Goal: Transaction & Acquisition: Obtain resource

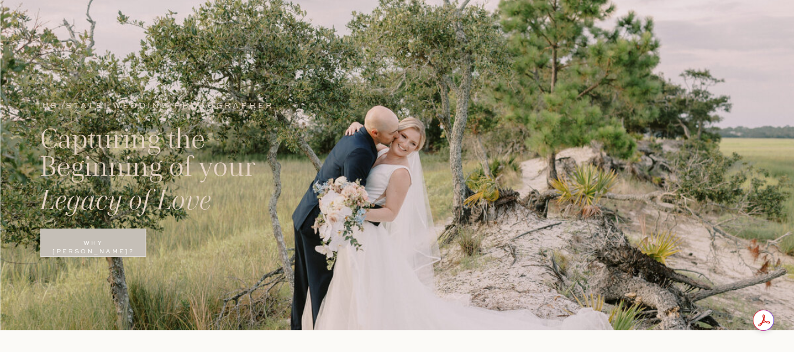
scroll to position [176, 0]
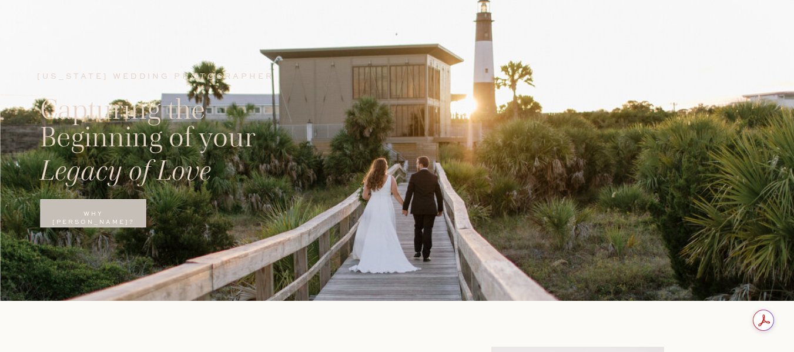
click at [78, 216] on p "Why Brittany?" at bounding box center [93, 220] width 105 height 20
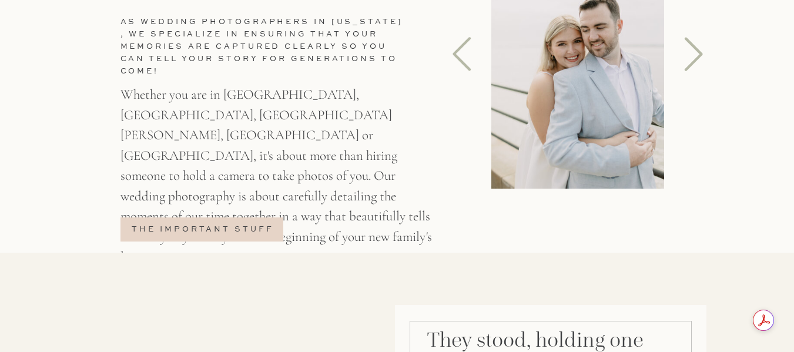
scroll to position [595, 0]
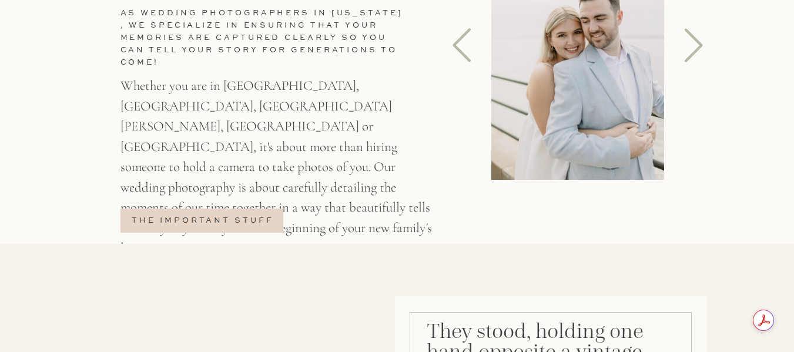
click at [237, 225] on p "the important stuff" at bounding box center [203, 223] width 146 height 15
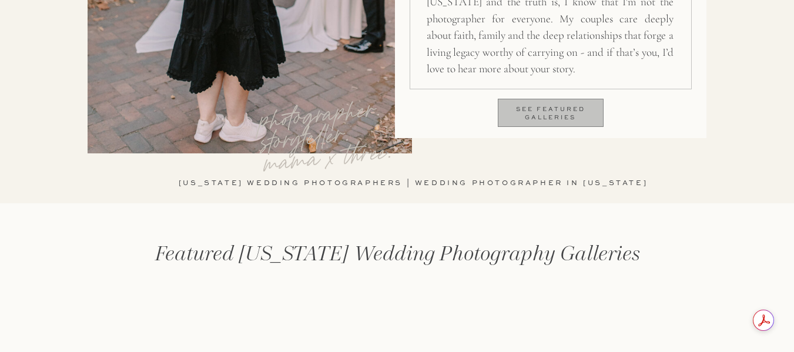
scroll to position [1192, 0]
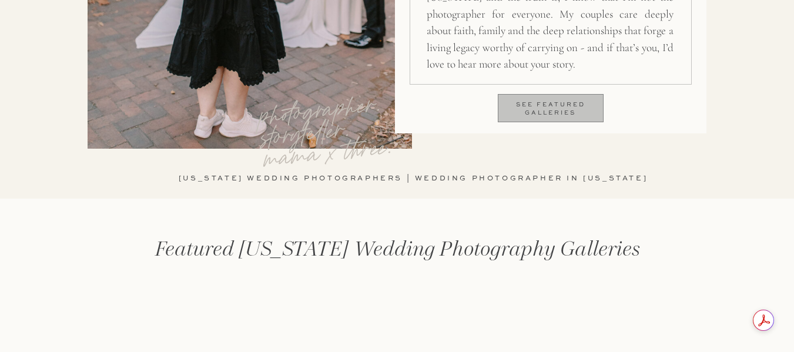
click at [552, 109] on p "see featured galleries" at bounding box center [551, 111] width 105 height 20
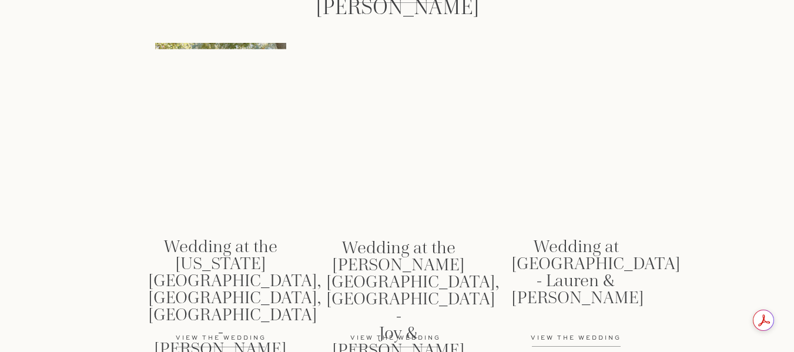
scroll to position [1802, 0]
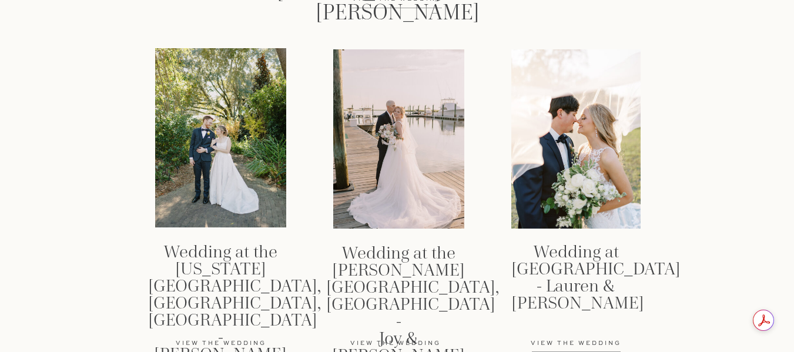
click at [581, 181] on div at bounding box center [575, 138] width 129 height 179
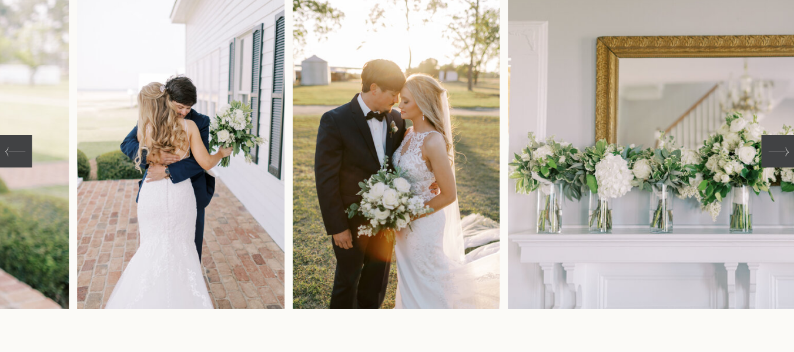
scroll to position [294, 0]
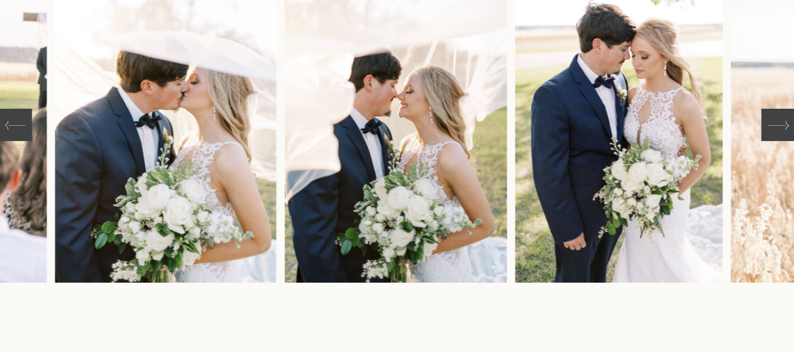
click at [778, 125] on icon at bounding box center [778, 125] width 21 height 21
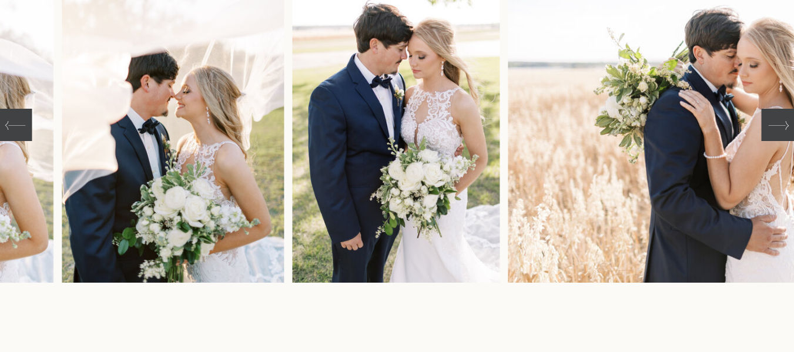
click at [777, 125] on icon at bounding box center [778, 125] width 21 height 21
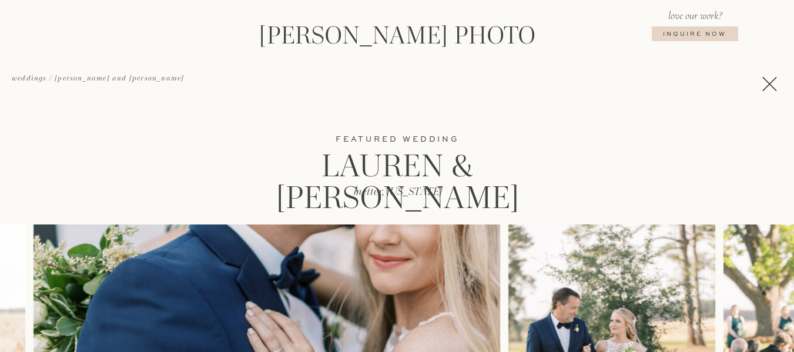
scroll to position [59, 0]
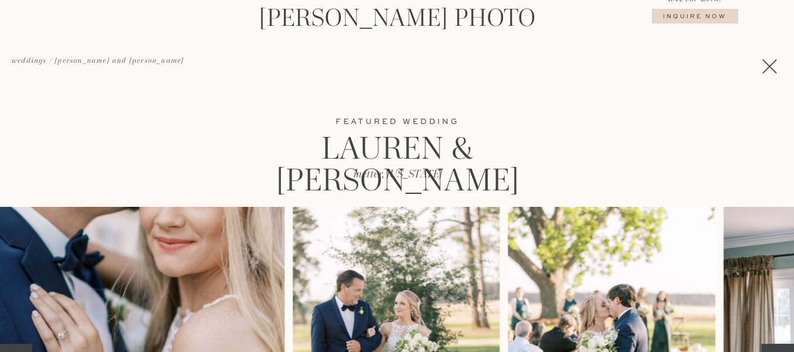
click at [766, 70] on polygon at bounding box center [769, 66] width 14 height 14
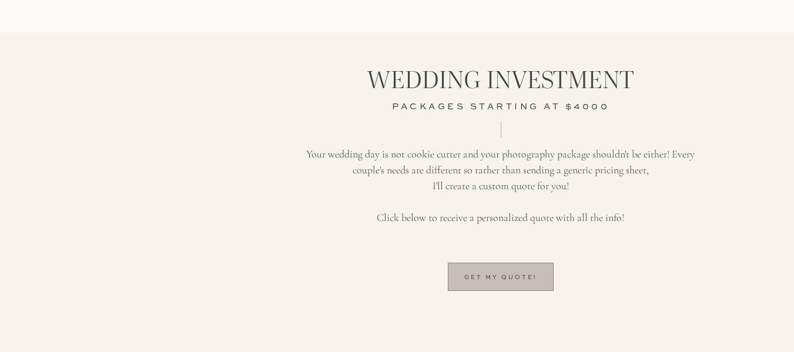
scroll to position [2963, 0]
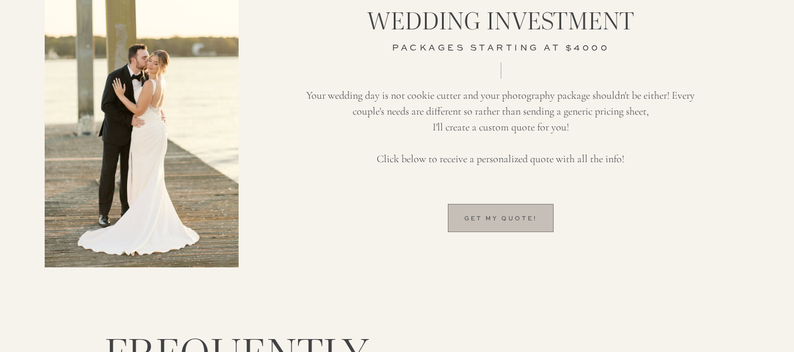
click at [524, 223] on p "Get my quote!" at bounding box center [501, 225] width 105 height 20
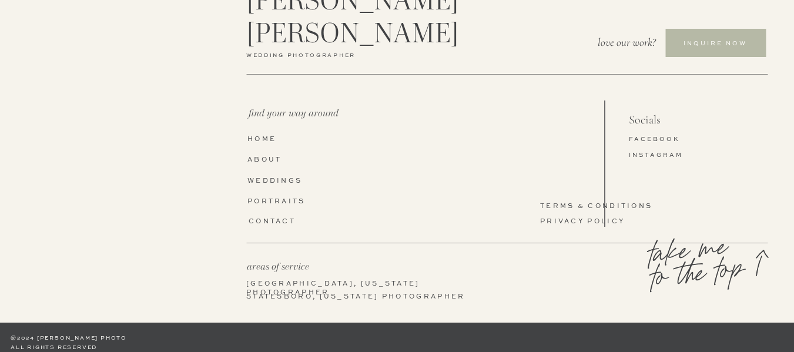
scroll to position [1194, 0]
